Goal: Information Seeking & Learning: Learn about a topic

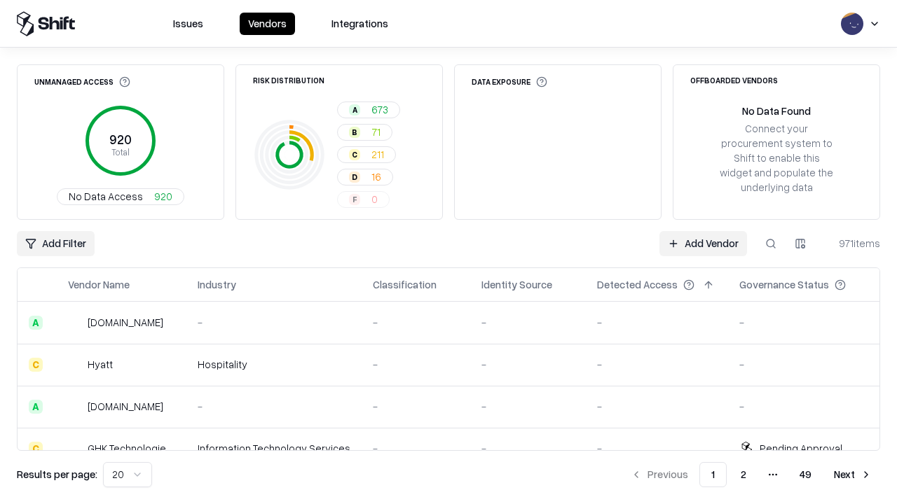
click at [127, 475] on html "Issues Vendors Integrations Unmanaged Access 920 Total No Data Access 920 Risk …" at bounding box center [448, 252] width 897 height 504
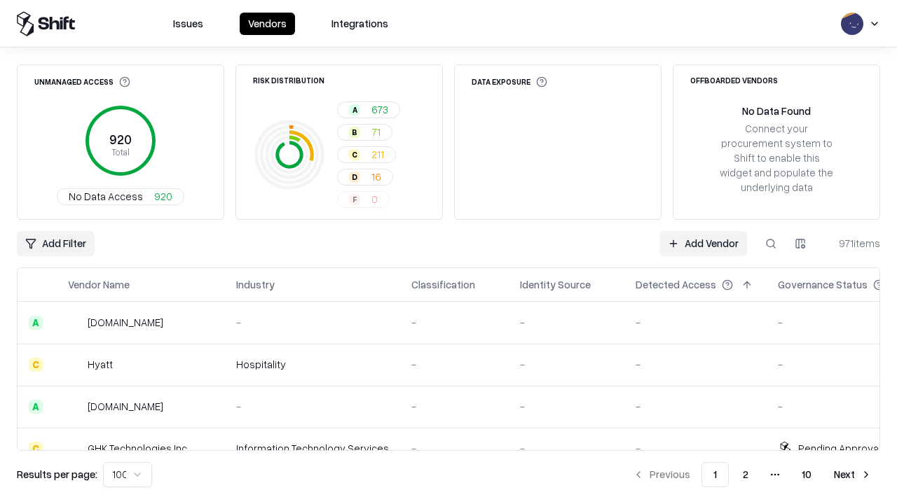
click at [853, 475] on button "Next" at bounding box center [852, 474] width 55 height 25
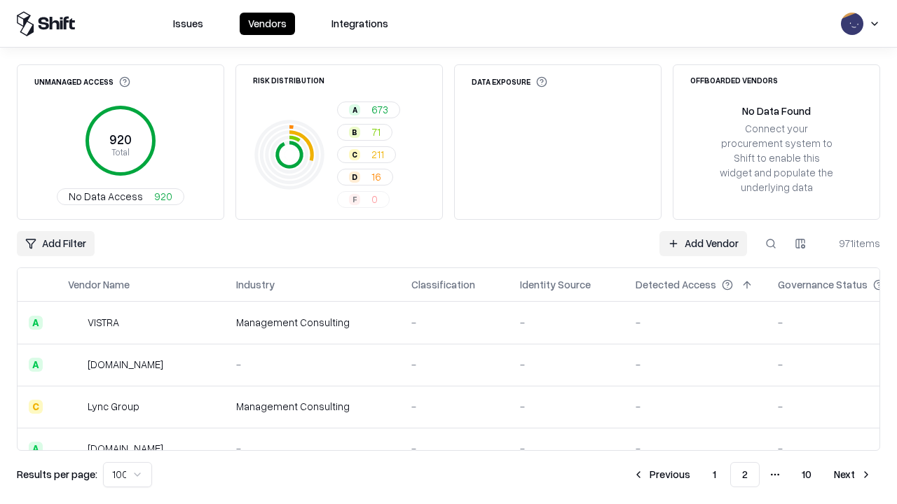
click at [853, 475] on button "Next" at bounding box center [852, 474] width 55 height 25
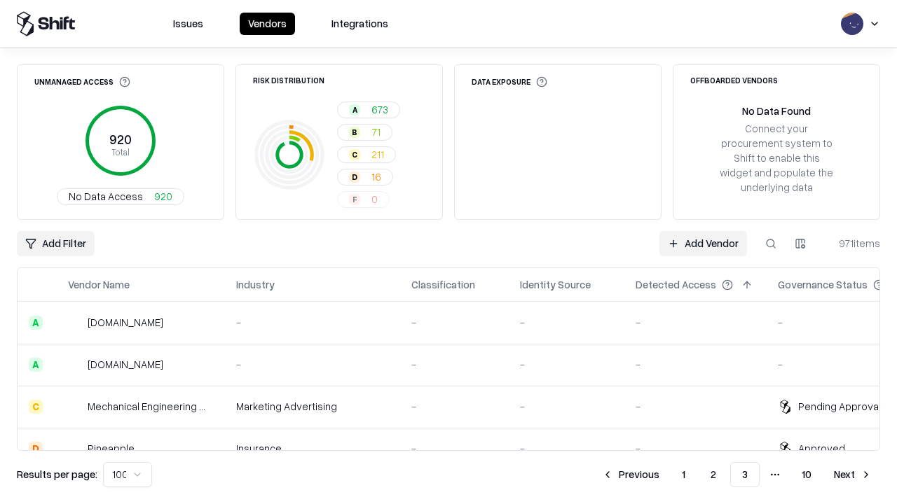
click at [853, 475] on button "Next" at bounding box center [852, 474] width 55 height 25
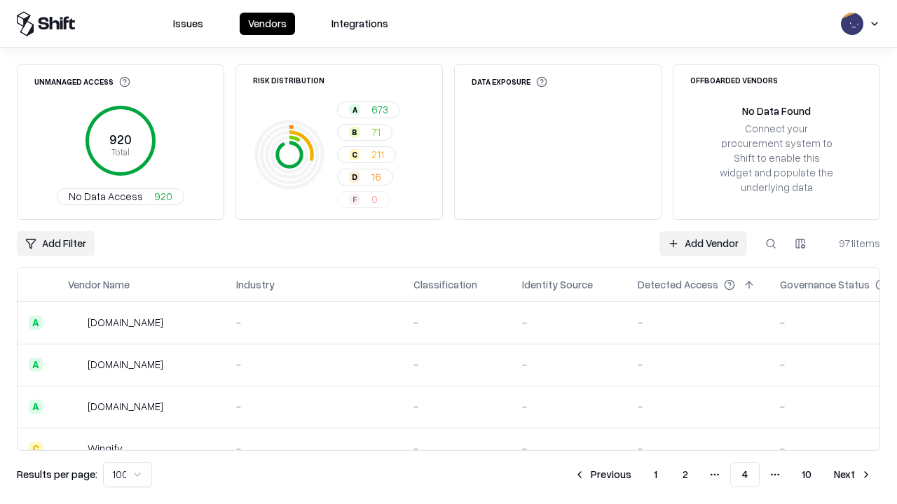
click at [853, 475] on button "Next" at bounding box center [852, 474] width 55 height 25
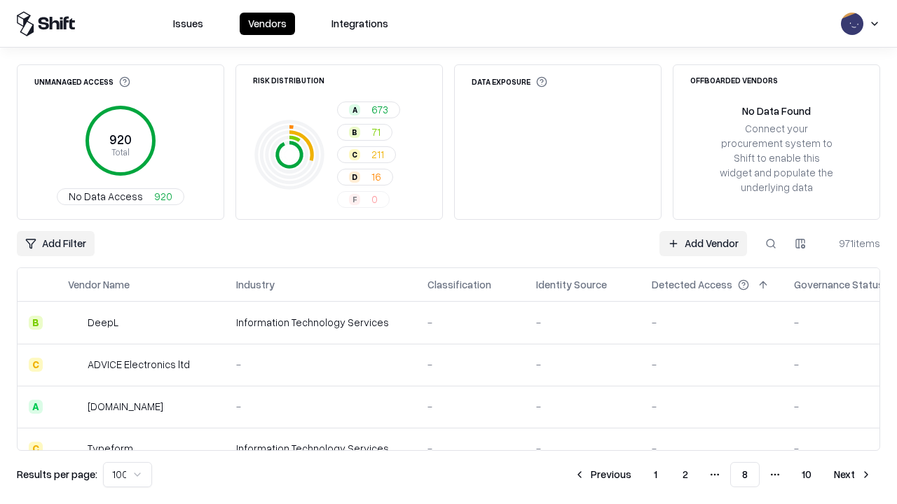
click at [853, 475] on button "Next" at bounding box center [852, 474] width 55 height 25
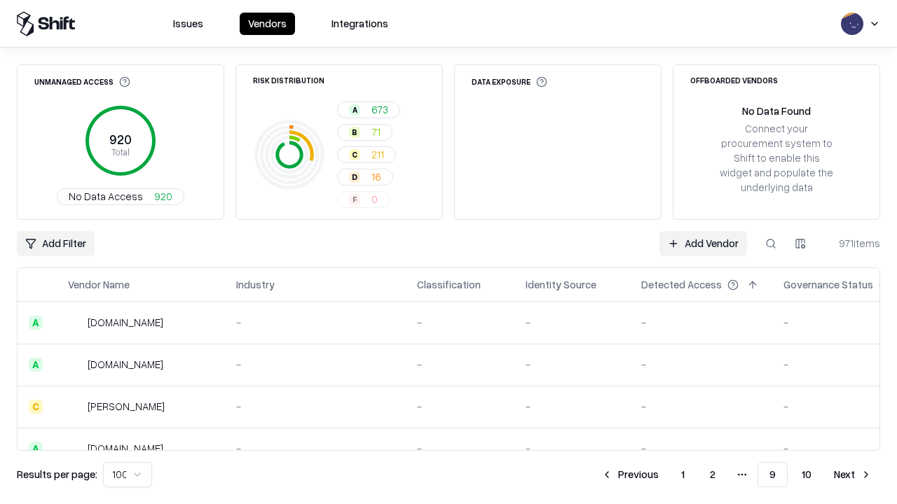
click at [853, 475] on button "Next" at bounding box center [852, 474] width 55 height 25
click at [661, 475] on button "Previous" at bounding box center [661, 474] width 74 height 25
click at [630, 475] on button "Previous" at bounding box center [630, 474] width 74 height 25
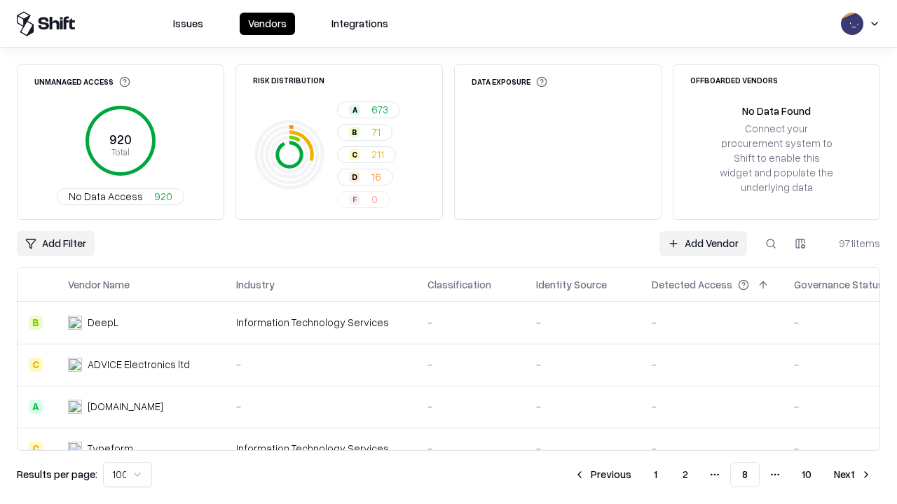
click at [602, 475] on button "Previous" at bounding box center [602, 474] width 74 height 25
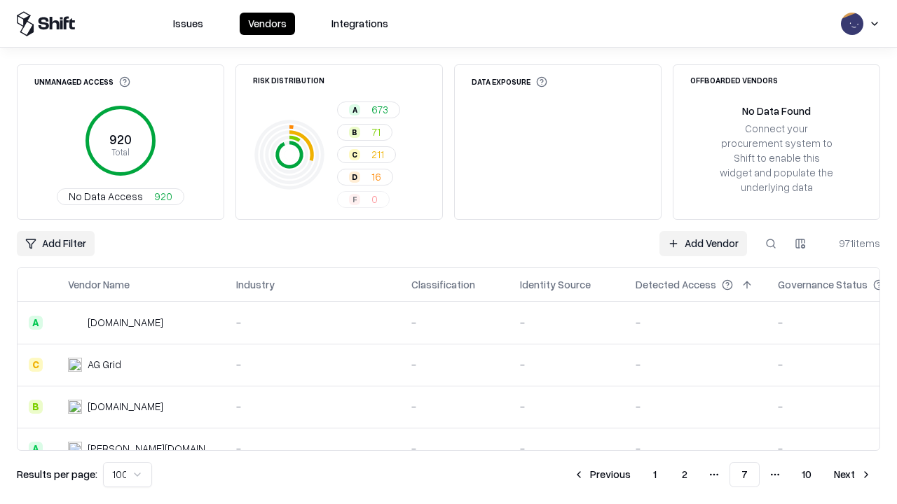
click at [602, 475] on button "Previous" at bounding box center [602, 474] width 74 height 25
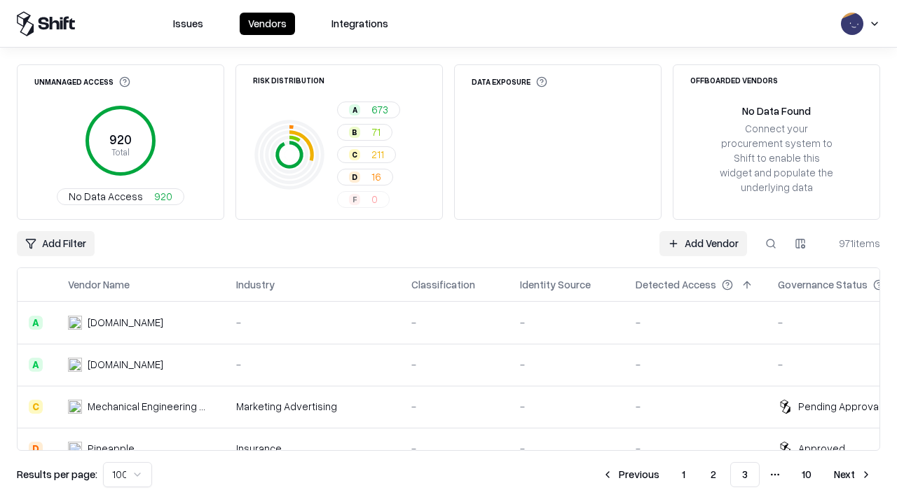
click at [630, 475] on button "Previous" at bounding box center [630, 474] width 74 height 25
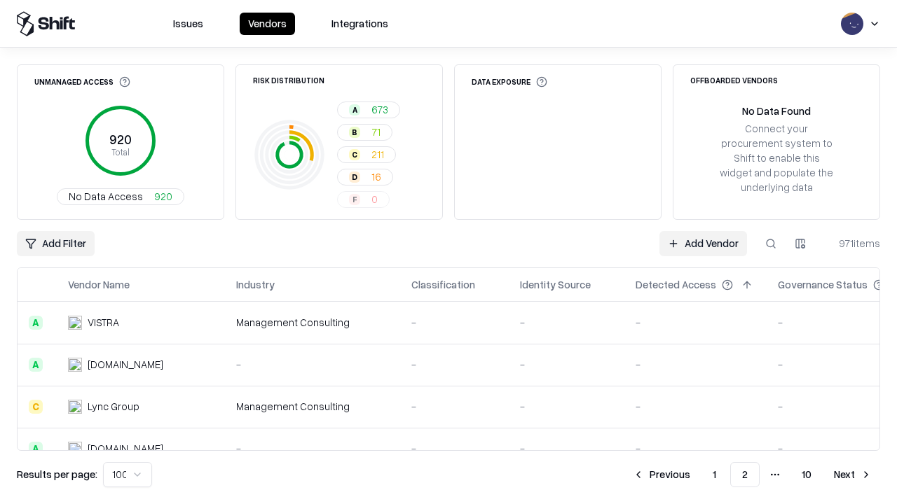
click at [661, 475] on button "Previous" at bounding box center [661, 474] width 74 height 25
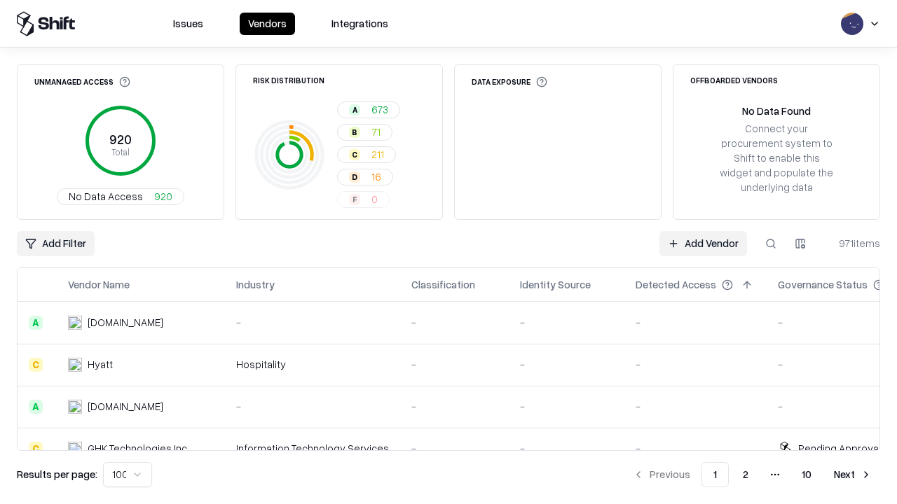
click at [127, 475] on html "Issues Vendors Integrations Unmanaged Access 920 Total No Data Access 920 Risk …" at bounding box center [448, 252] width 897 height 504
